Goal: Information Seeking & Learning: Learn about a topic

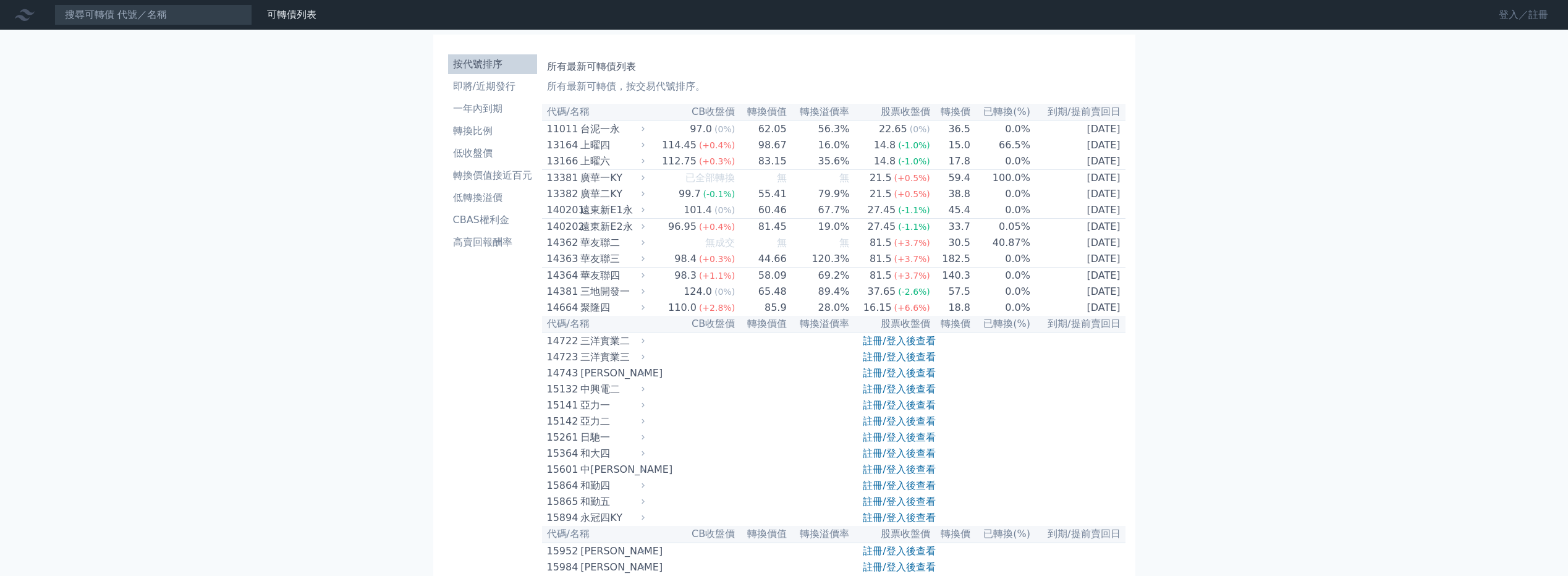
click at [1510, 18] on link "登入／註冊" at bounding box center [1523, 15] width 69 height 20
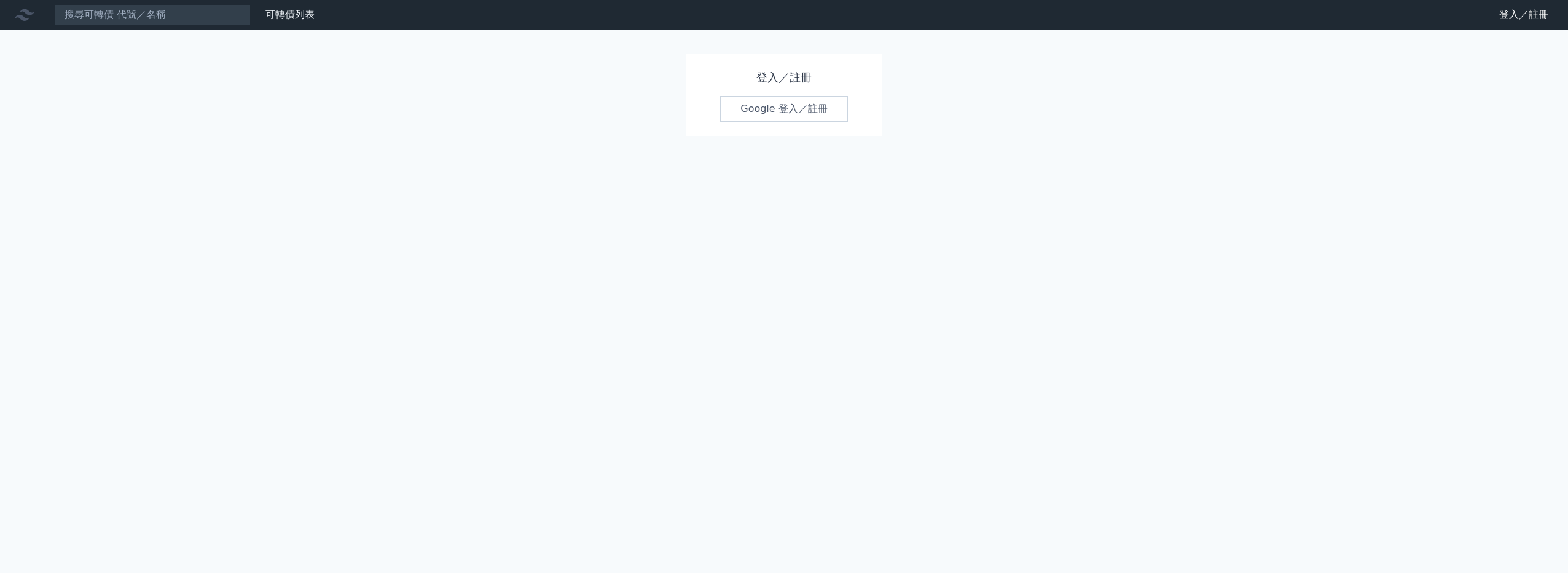
click at [793, 113] on link "Google 登入／註冊" at bounding box center [784, 108] width 128 height 26
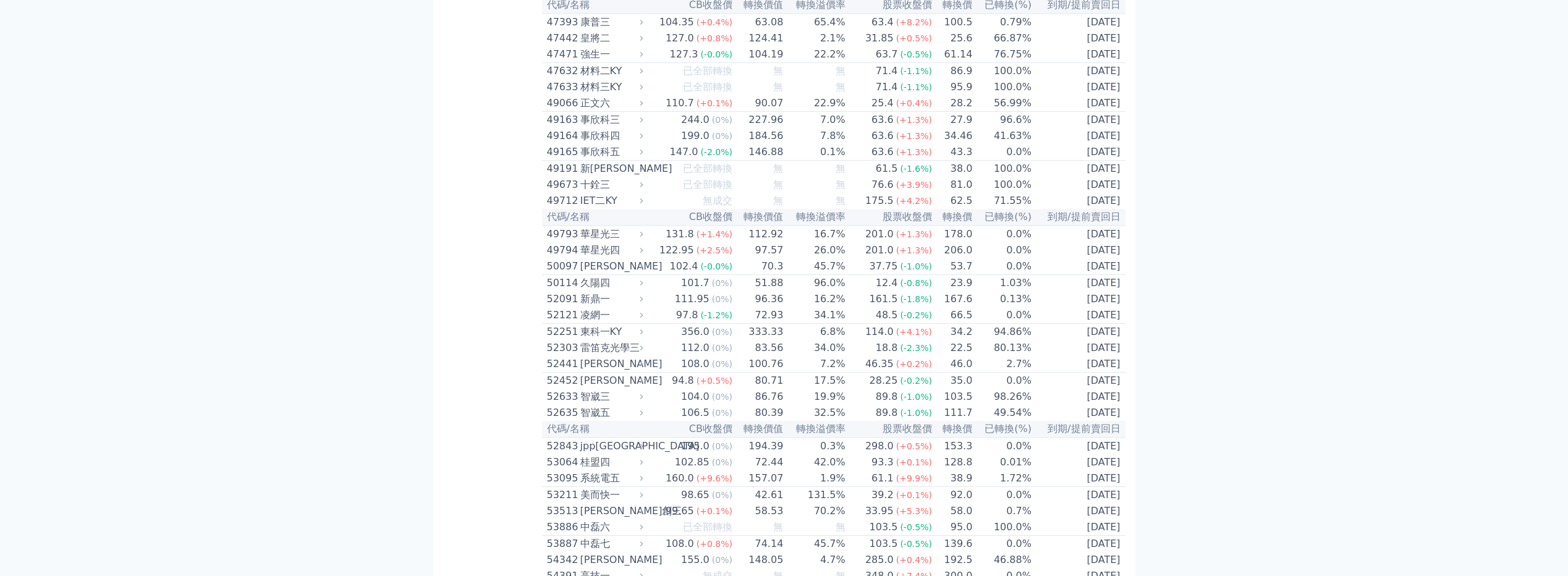
scroll to position [3648, 0]
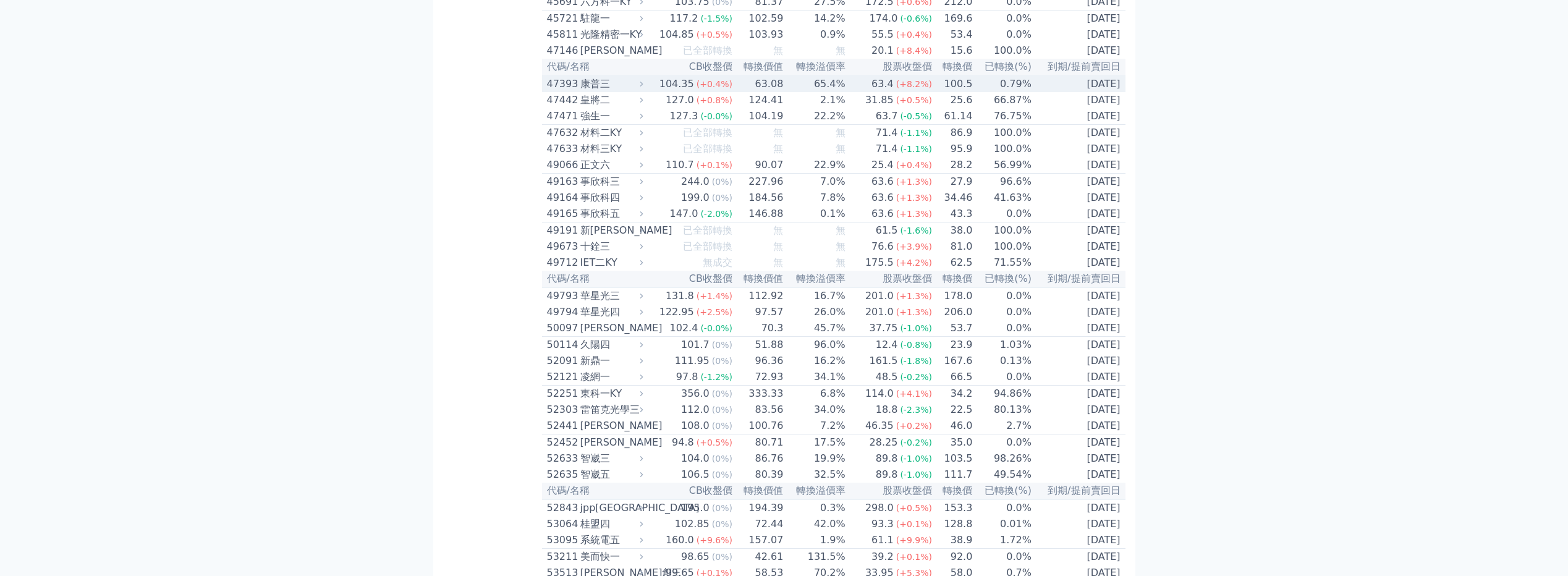
click at [585, 92] on div "康普三" at bounding box center [611, 84] width 61 height 15
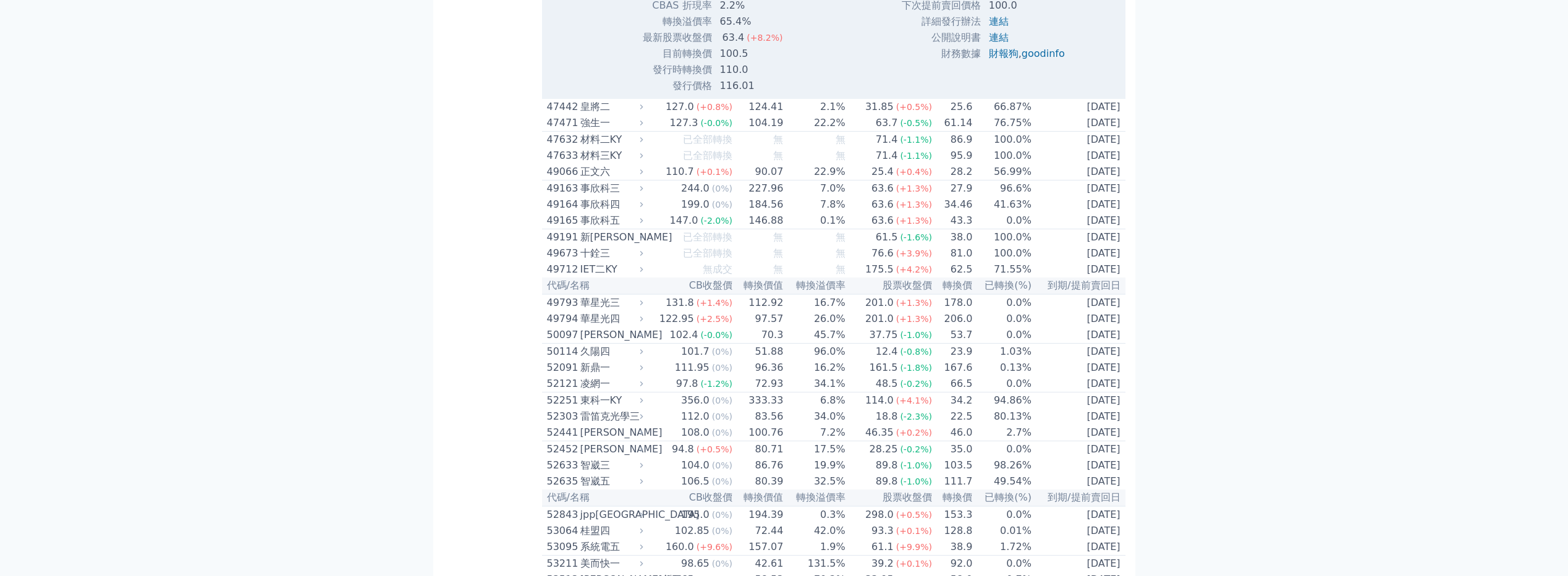
scroll to position [4080, 0]
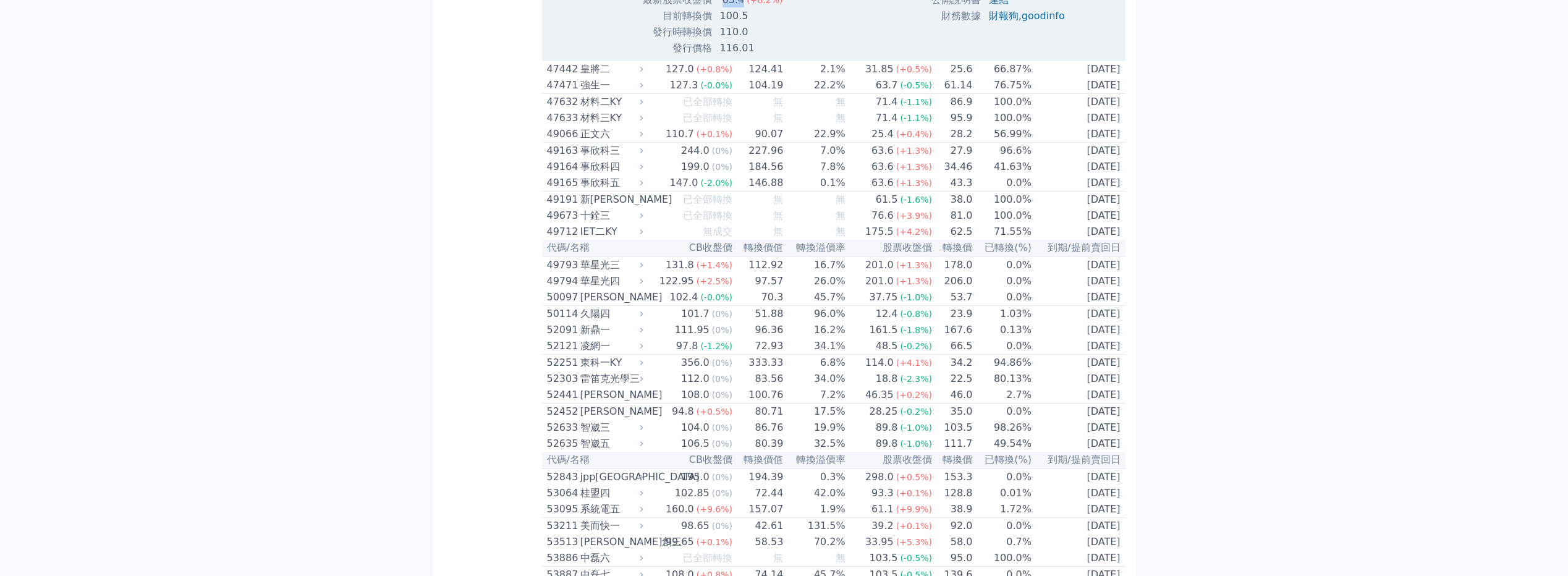
drag, startPoint x: 719, startPoint y: 271, endPoint x: 738, endPoint y: 273, distance: 19.1
click at [738, 7] on div "63.4" at bounding box center [733, 0] width 27 height 15
drag, startPoint x: 738, startPoint y: 273, endPoint x: 725, endPoint y: 222, distance: 52.6
drag, startPoint x: 719, startPoint y: 197, endPoint x: 749, endPoint y: 263, distance: 72.5
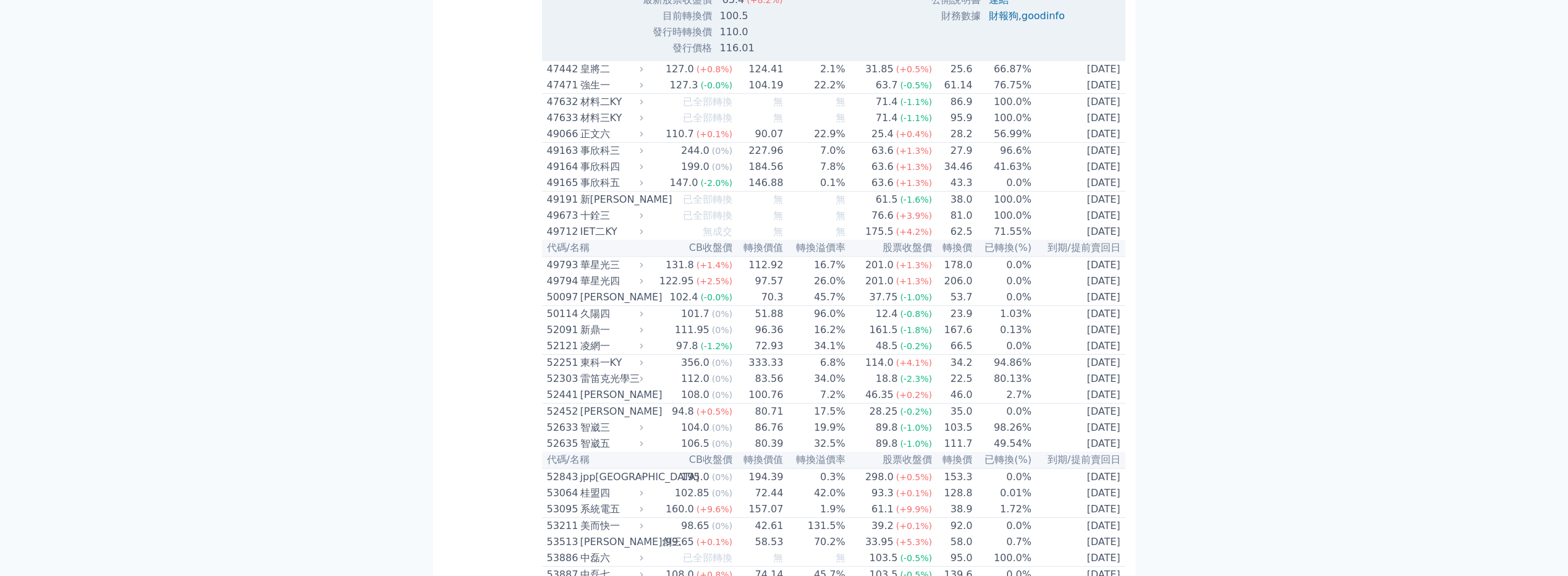
drag, startPoint x: 749, startPoint y: 263, endPoint x: 741, endPoint y: 294, distance: 32.0
click at [741, 24] on td "100.5" at bounding box center [759, 16] width 92 height 16
